Goal: Task Accomplishment & Management: Manage account settings

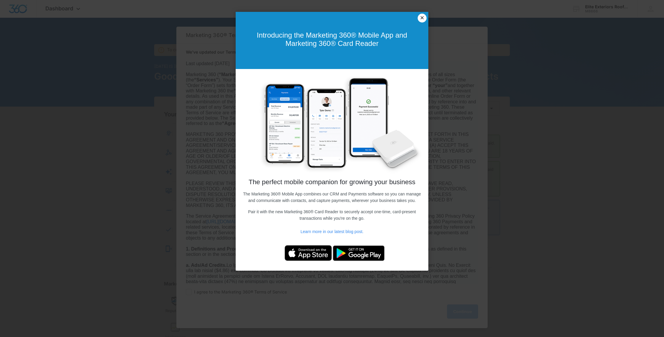
click at [425, 19] on link "×" at bounding box center [422, 18] width 9 height 9
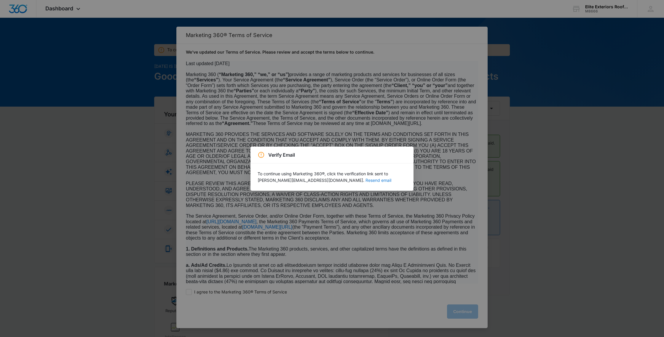
click at [366, 181] on button "Resend email" at bounding box center [379, 181] width 26 height 4
click at [338, 183] on p "To continue using Marketing 360®, click the verification link sent to ron.elite…" at bounding box center [332, 177] width 149 height 13
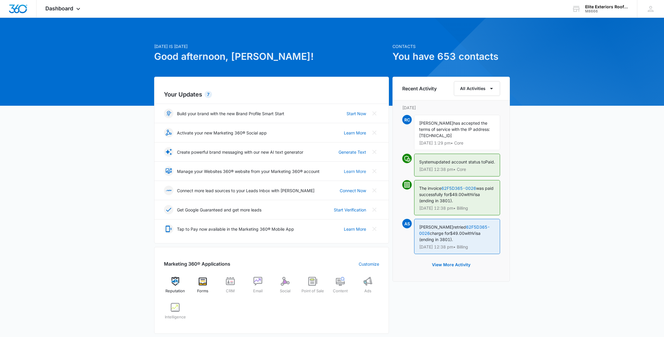
scroll to position [1, 0]
click at [352, 171] on link "Learn More" at bounding box center [355, 171] width 22 height 6
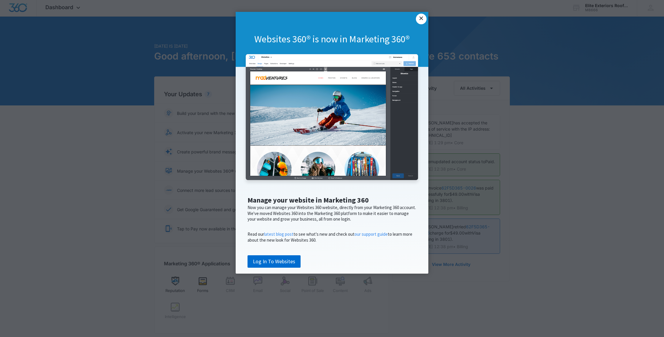
scroll to position [1, 0]
click at [421, 19] on link "×" at bounding box center [421, 19] width 11 height 11
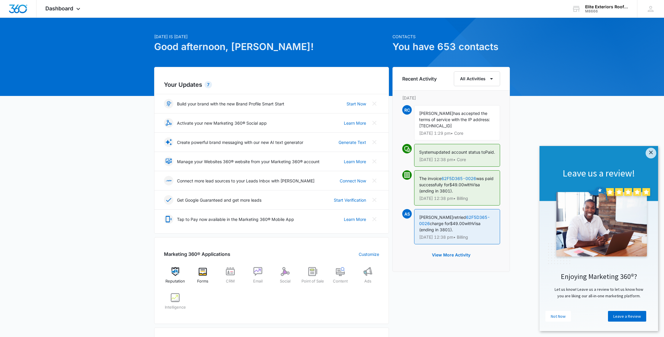
scroll to position [15, 0]
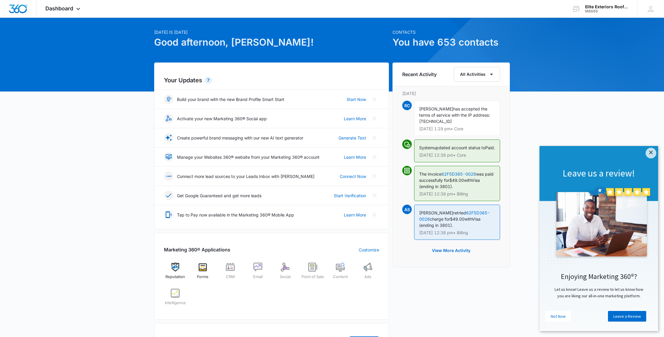
drag, startPoint x: 653, startPoint y: 154, endPoint x: 641, endPoint y: 165, distance: 15.5
click at [653, 154] on link "×" at bounding box center [651, 153] width 11 height 11
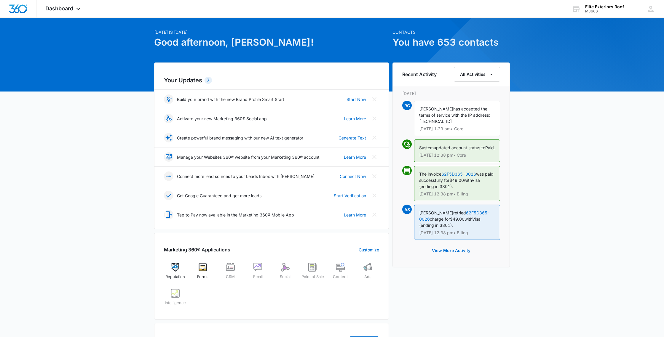
scroll to position [0, 0]
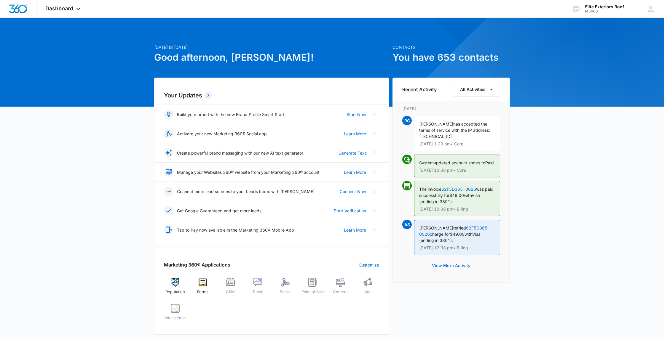
click at [446, 267] on button "View More Activity" at bounding box center [451, 266] width 50 height 14
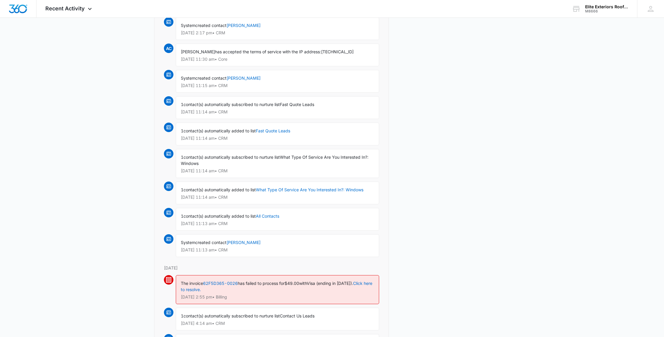
scroll to position [439, 0]
click at [265, 131] on link "Fast Quote Leads" at bounding box center [273, 130] width 34 height 5
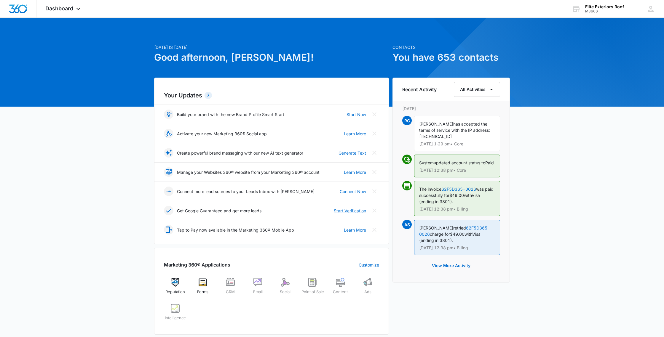
click at [343, 212] on link "Start Verification" at bounding box center [350, 211] width 32 height 6
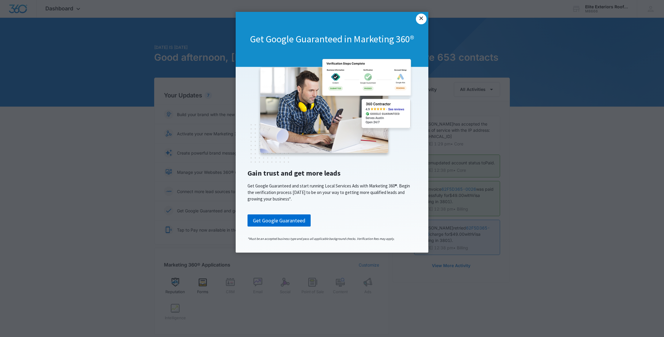
click at [423, 23] on link "×" at bounding box center [421, 19] width 11 height 11
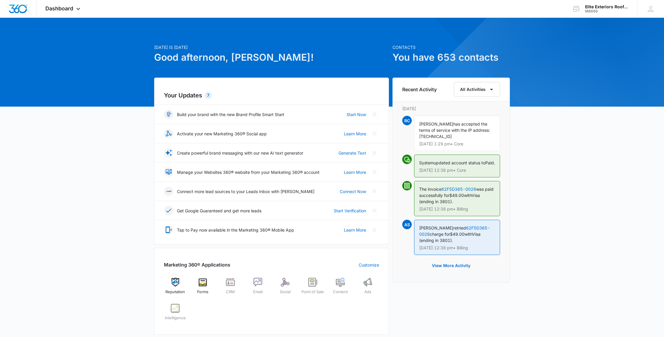
click at [433, 54] on h1 "You have 653 contacts" at bounding box center [451, 57] width 117 height 14
drag, startPoint x: 386, startPoint y: 54, endPoint x: 388, endPoint y: 63, distance: 9.9
click at [386, 55] on h1 "Good afternoon, [PERSON_NAME]!" at bounding box center [271, 57] width 235 height 14
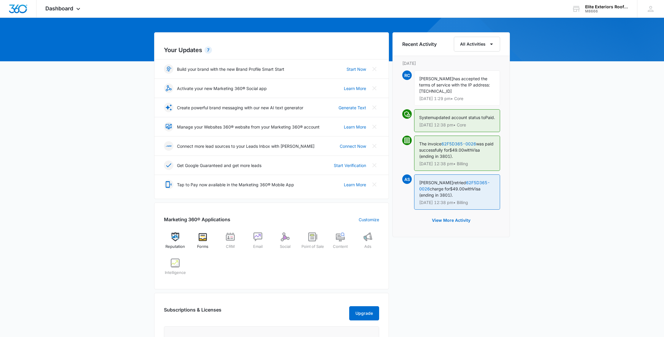
scroll to position [47, 0]
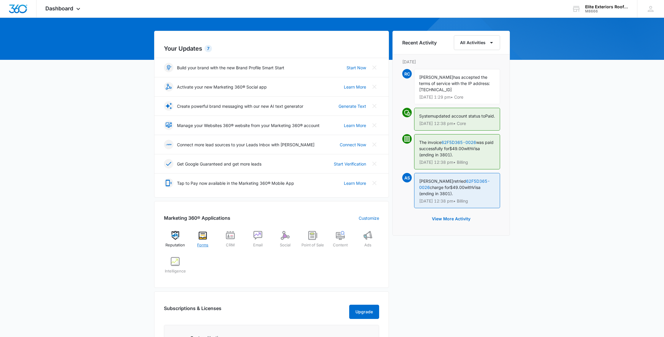
click at [200, 243] on span "Forms" at bounding box center [202, 246] width 11 height 6
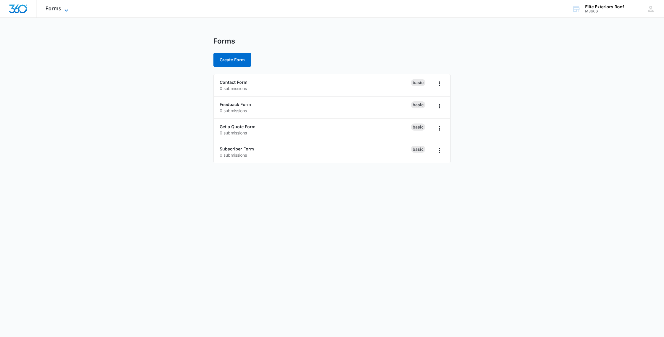
click at [53, 8] on span "Forms" at bounding box center [53, 8] width 16 height 6
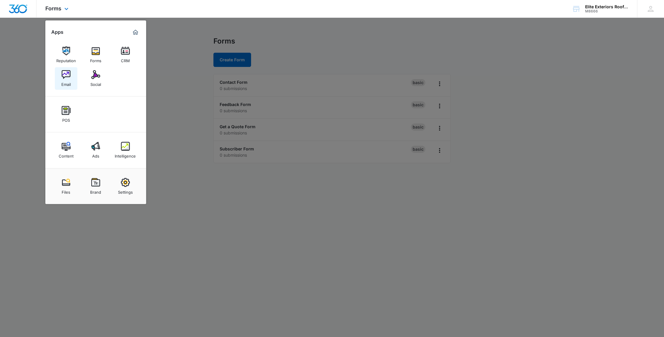
click at [68, 79] on img at bounding box center [66, 74] width 9 height 9
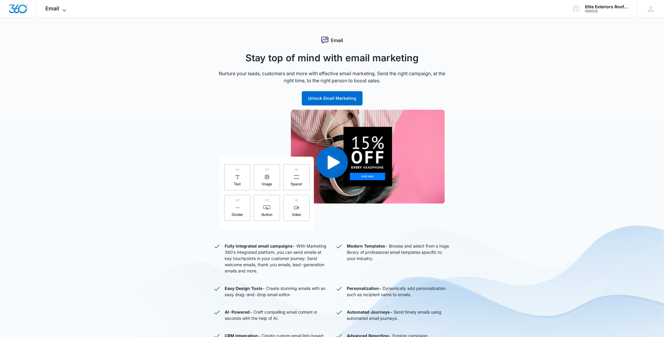
click at [49, 8] on span "Email" at bounding box center [52, 8] width 14 height 6
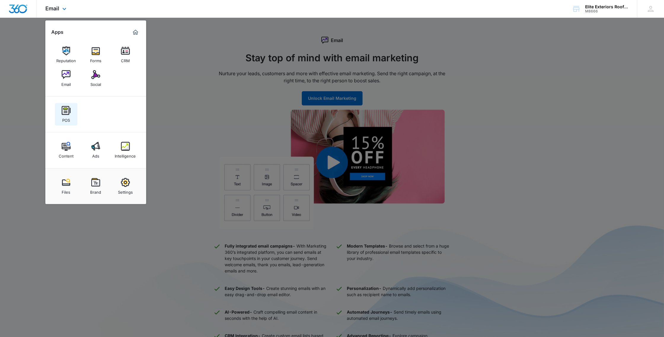
click at [63, 110] on img at bounding box center [66, 110] width 9 height 9
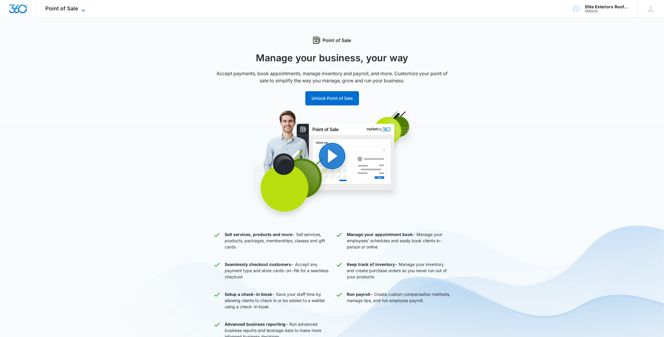
click at [48, 7] on span "Point of Sale" at bounding box center [61, 8] width 33 height 6
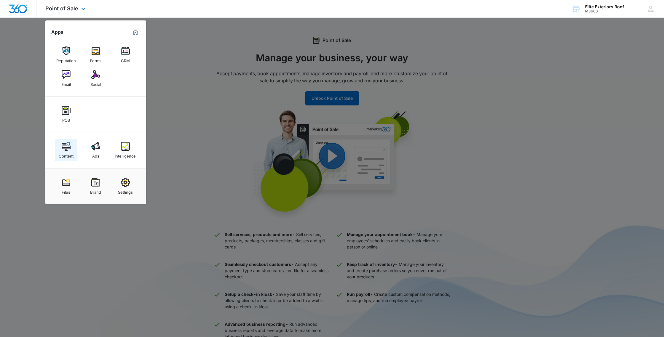
click at [66, 143] on img at bounding box center [66, 146] width 9 height 9
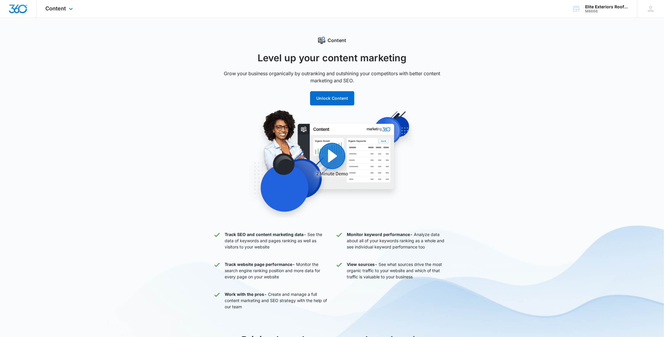
click at [56, 4] on div "Content Apps Reputation Forms CRM Email Social POS Content Ads Intelligence Fil…" at bounding box center [59, 8] width 47 height 17
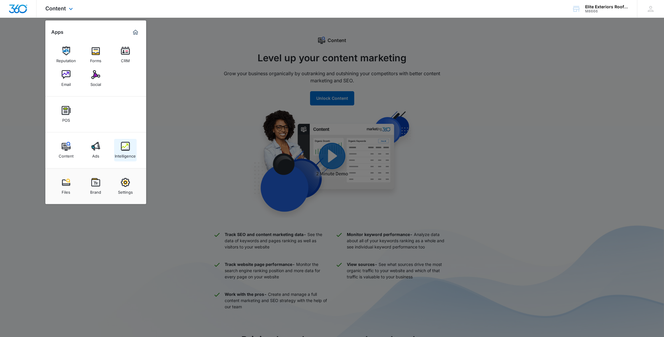
click at [123, 154] on div "Intelligence" at bounding box center [125, 155] width 21 height 8
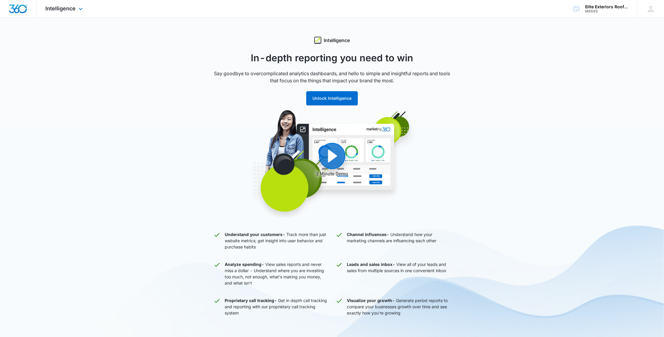
click at [50, 3] on div "Intelligence Apps Reputation Forms CRM Email Social POS Content Ads Intelligenc…" at bounding box center [64, 8] width 57 height 17
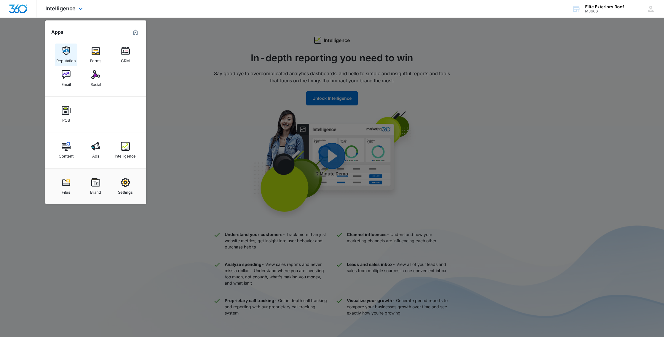
click at [66, 54] on img at bounding box center [66, 51] width 9 height 9
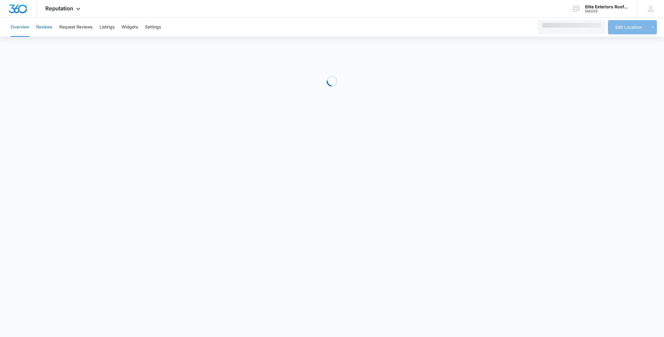
click at [36, 28] on button "Reviews" at bounding box center [44, 27] width 16 height 19
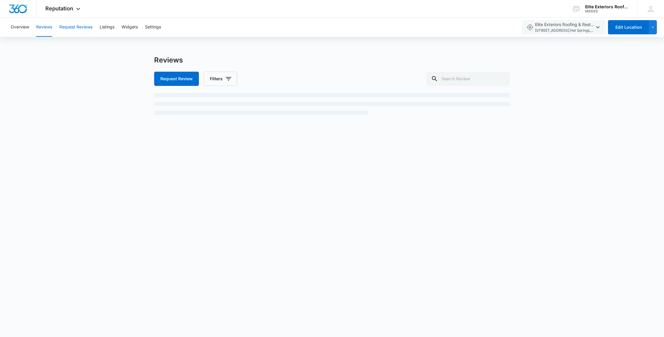
drag, startPoint x: 72, startPoint y: 32, endPoint x: 75, endPoint y: 31, distance: 3.4
click at [73, 32] on button "Request Reviews" at bounding box center [75, 27] width 33 height 19
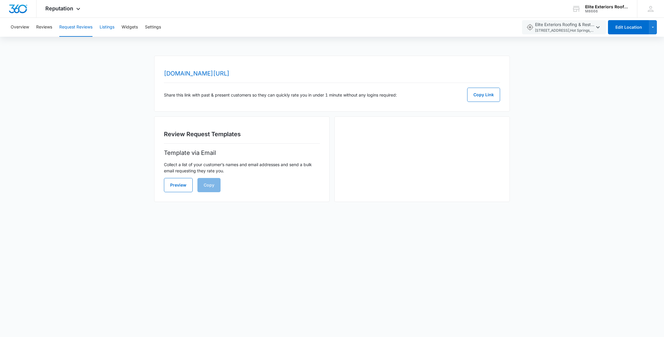
click at [110, 32] on button "Listings" at bounding box center [107, 27] width 15 height 19
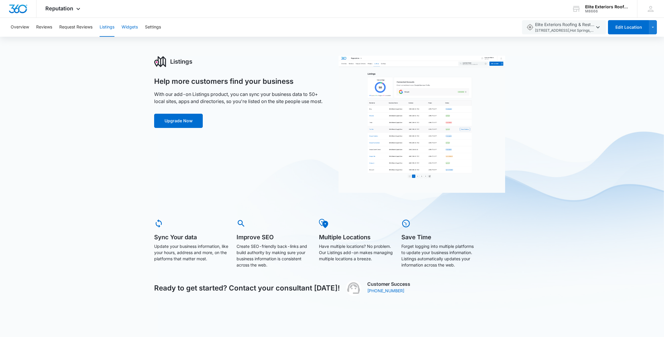
click at [128, 32] on button "Widgets" at bounding box center [130, 27] width 16 height 19
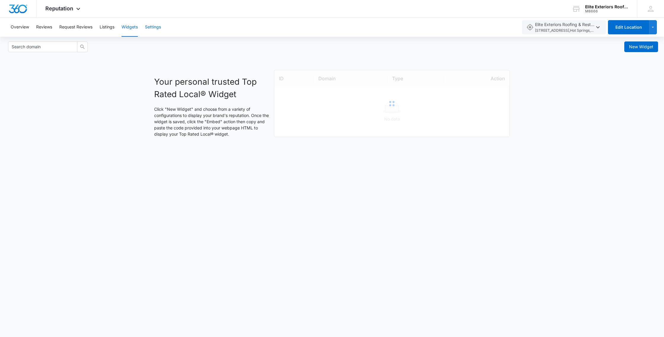
click at [154, 29] on button "Settings" at bounding box center [153, 27] width 16 height 19
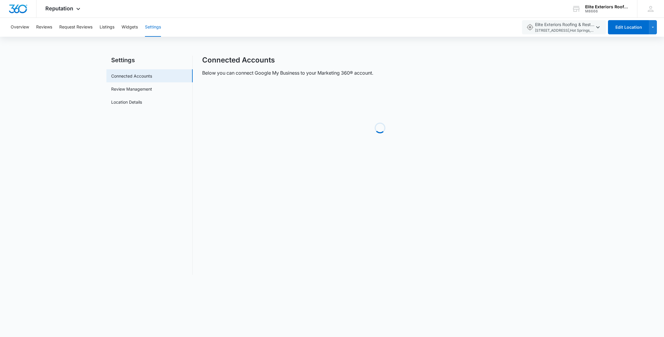
click at [154, 29] on button "Settings" at bounding box center [153, 27] width 16 height 19
click at [147, 90] on link "Review Management" at bounding box center [131, 89] width 41 height 6
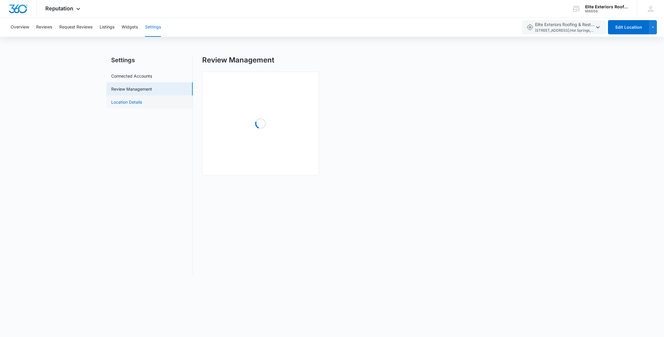
click at [142, 101] on link "Location Details" at bounding box center [126, 102] width 31 height 6
select select "Arkansas"
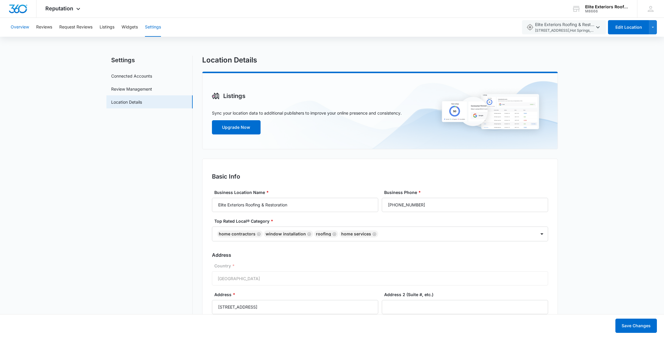
click at [23, 26] on button "Overview" at bounding box center [20, 27] width 18 height 19
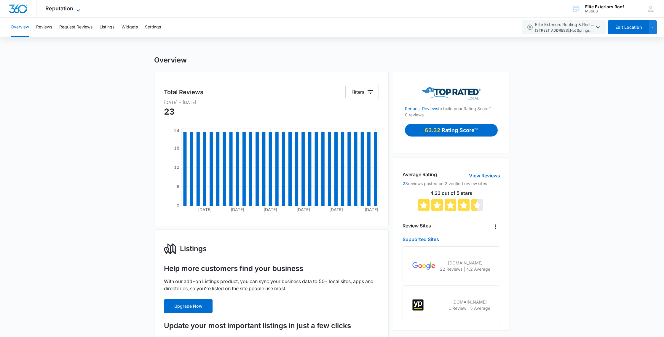
click at [57, 7] on span "Reputation" at bounding box center [59, 8] width 28 height 6
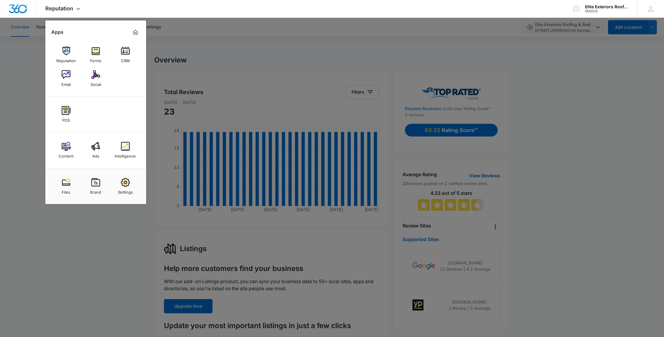
click at [138, 34] on img "Marketing 360® Dashboard" at bounding box center [135, 32] width 7 height 7
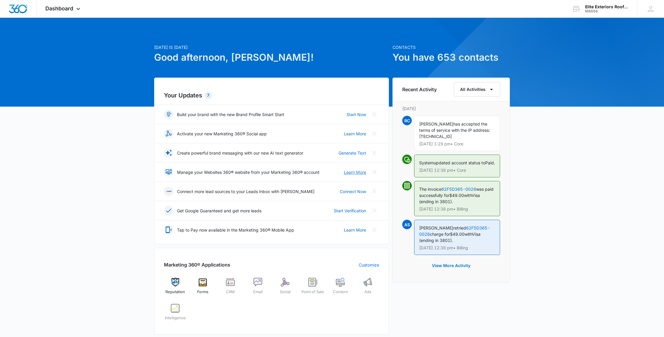
click at [356, 173] on link "Learn More" at bounding box center [355, 172] width 22 height 6
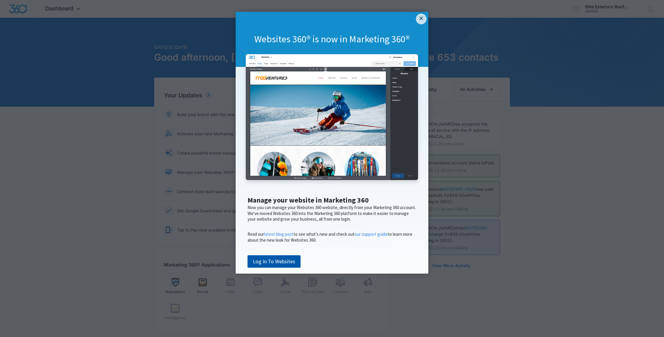
click at [262, 268] on link "Log In To Websites" at bounding box center [274, 262] width 53 height 12
